Goal: Task Accomplishment & Management: Complete application form

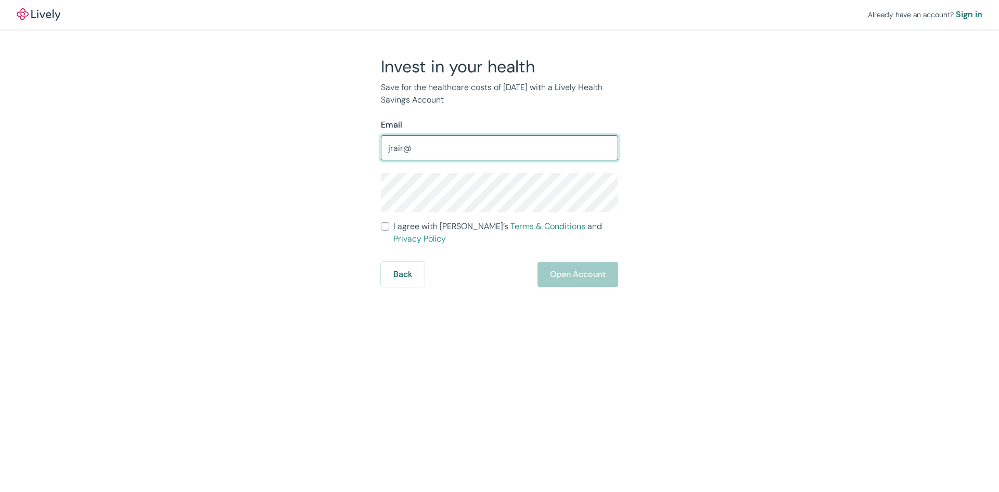
click at [401, 147] on input "jrair@" at bounding box center [499, 147] width 237 height 21
click at [424, 147] on input "jrair2@" at bounding box center [499, 147] width 237 height 21
type input "[EMAIL_ADDRESS][DOMAIN_NAME]"
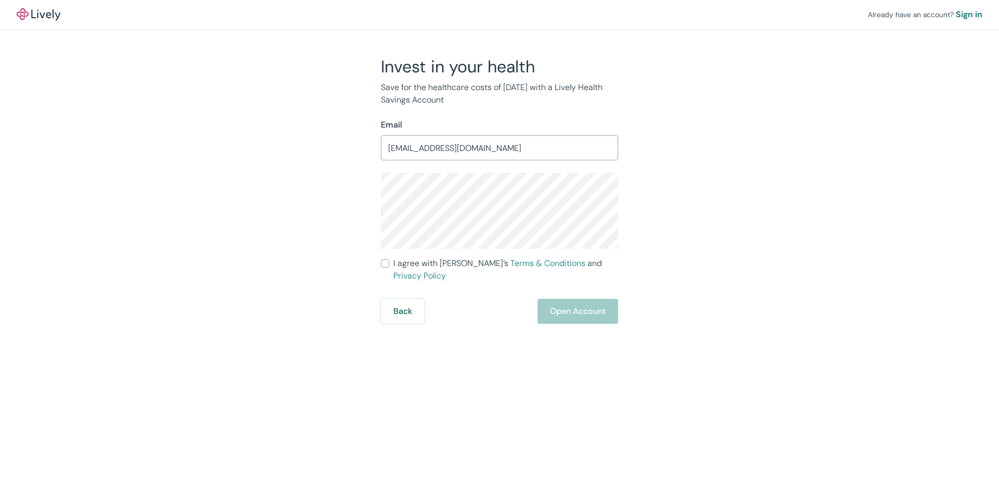
click at [384, 262] on input "I agree with Lively’s Terms & Conditions and Privacy Policy" at bounding box center [385, 263] width 8 height 8
checkbox input "true"
click at [569, 301] on button "Open Account" at bounding box center [578, 311] width 81 height 25
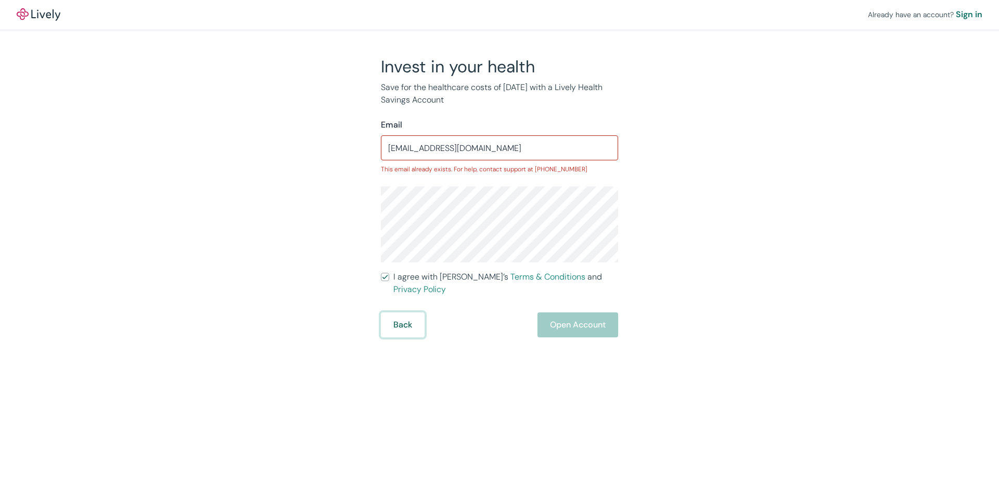
click at [404, 312] on button "Back" at bounding box center [403, 324] width 44 height 25
